Goal: Information Seeking & Learning: Learn about a topic

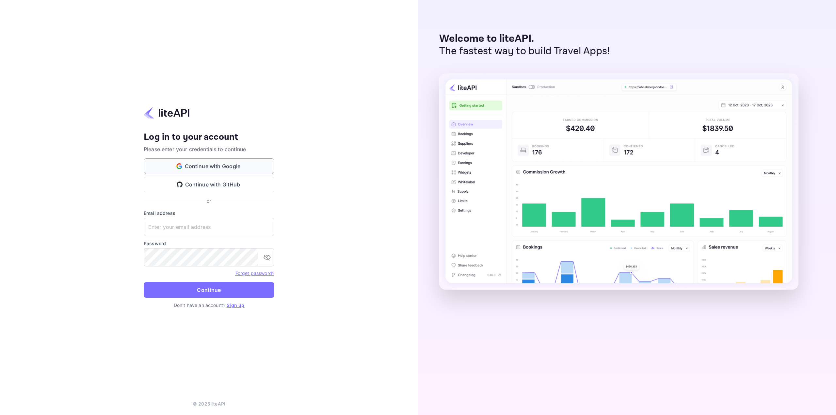
click at [170, 166] on button "Continue with Google" at bounding box center [209, 166] width 131 height 16
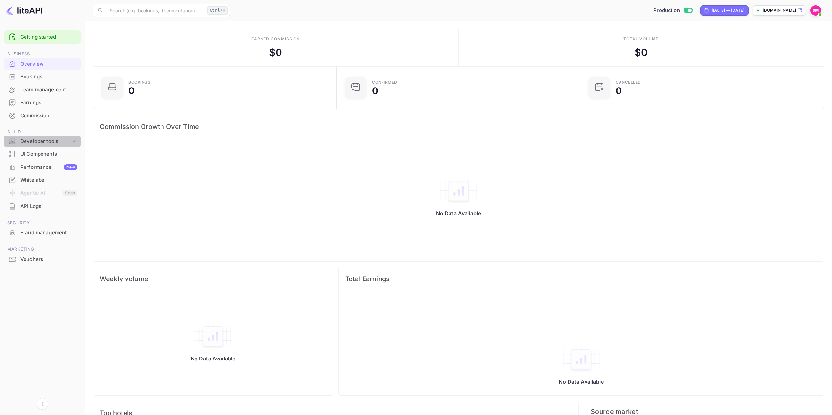
click at [45, 139] on div "Developer tools" at bounding box center [45, 142] width 51 height 8
click at [39, 163] on p "API Keys" at bounding box center [32, 162] width 19 height 7
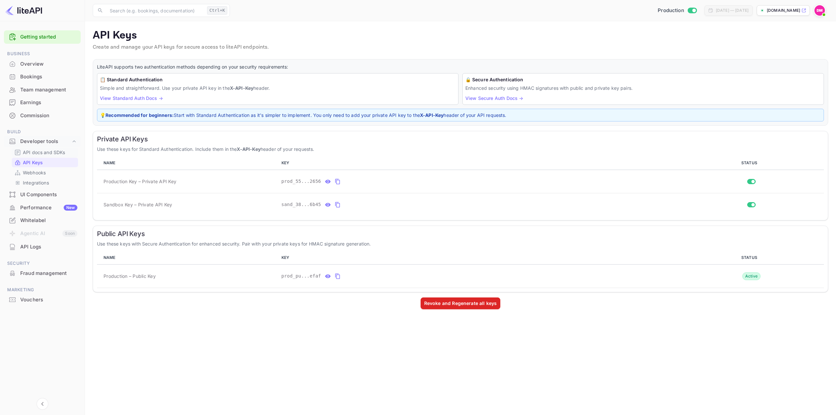
click at [27, 151] on p "API docs and SDKs" at bounding box center [44, 152] width 42 height 7
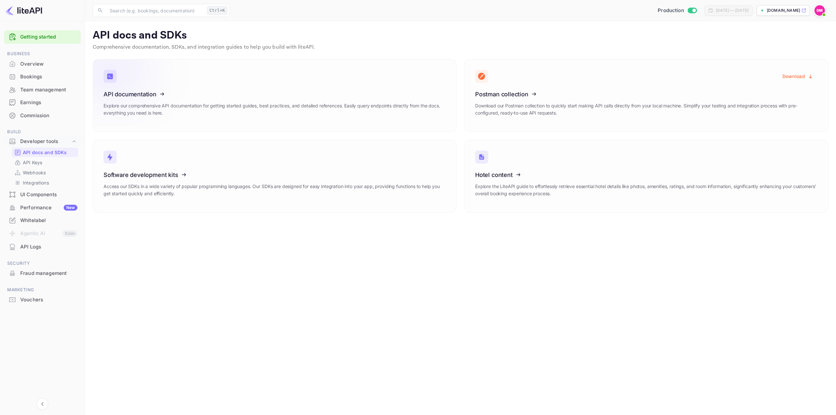
click at [276, 91] on h3 "API documentation" at bounding box center [275, 94] width 342 height 7
